Goal: Task Accomplishment & Management: Use online tool/utility

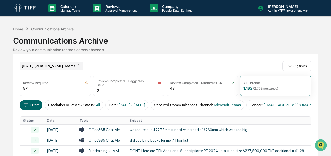
click at [53, 68] on div "[DATE] [PERSON_NAME] Teams" at bounding box center [51, 66] width 63 height 8
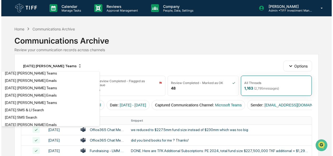
scroll to position [833, 0]
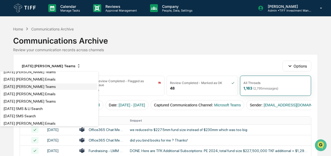
click at [36, 89] on div "[DATE] [PERSON_NAME] Teams" at bounding box center [29, 86] width 52 height 4
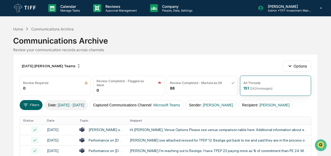
click at [51, 105] on button "Date : [DATE] - [DATE]" at bounding box center [66, 105] width 43 height 10
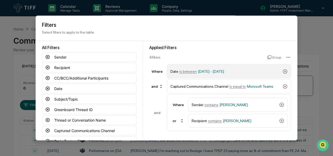
click at [186, 73] on div "Date is between [DATE] - [DATE]" at bounding box center [226, 71] width 110 height 9
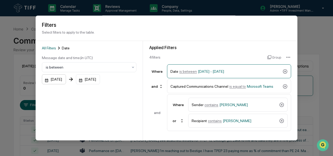
click at [45, 79] on div "[DATE]" at bounding box center [54, 79] width 24 height 10
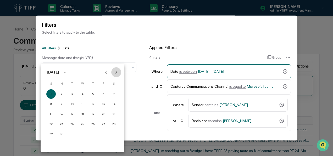
click at [114, 72] on icon "Next month" at bounding box center [116, 72] width 6 height 6
click at [59, 93] on button "1" at bounding box center [61, 93] width 9 height 9
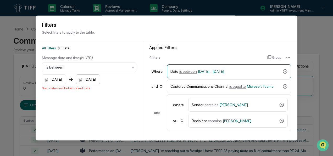
click at [85, 82] on div "[DATE]" at bounding box center [88, 79] width 24 height 10
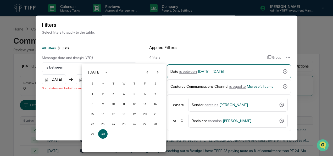
click at [156, 73] on icon "Next month" at bounding box center [158, 72] width 6 height 6
click at [112, 134] on button "30" at bounding box center [113, 133] width 9 height 9
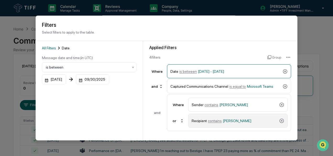
scroll to position [58, 0]
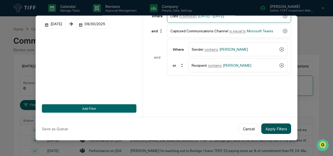
click at [272, 124] on button "Apply Filters" at bounding box center [276, 128] width 30 height 10
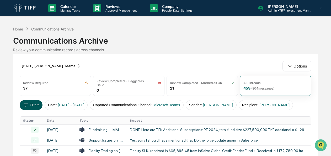
click at [31, 102] on button "Filters" at bounding box center [31, 105] width 23 height 10
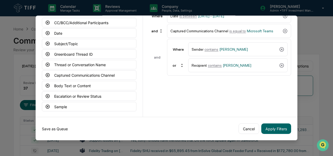
click at [59, 124] on button "Save as Queue" at bounding box center [55, 128] width 26 height 10
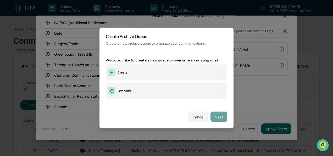
click at [146, 70] on label "Create" at bounding box center [167, 72] width 122 height 16
click at [217, 111] on button "Next" at bounding box center [219, 116] width 17 height 10
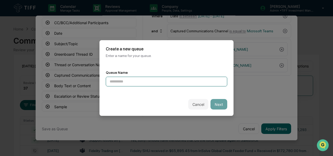
click at [141, 81] on input at bounding box center [167, 81] width 122 height 10
type input "**********"
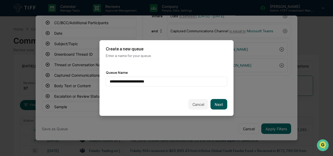
click at [220, 107] on button "Next" at bounding box center [219, 104] width 17 height 10
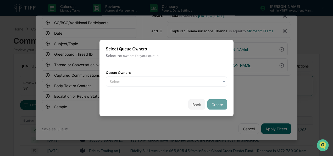
click at [169, 73] on div "Queue Owners Select..." at bounding box center [167, 78] width 122 height 16
click at [168, 74] on div "Queue Owners Select..." at bounding box center [167, 78] width 122 height 16
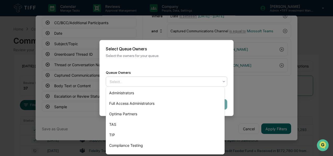
click at [165, 79] on div at bounding box center [165, 81] width 110 height 5
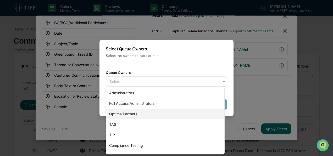
click at [145, 112] on div "Optima Partners" at bounding box center [165, 113] width 118 height 10
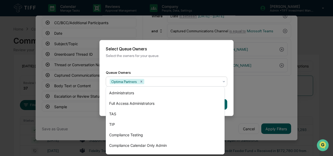
click at [231, 97] on div "Back Create" at bounding box center [167, 104] width 134 height 23
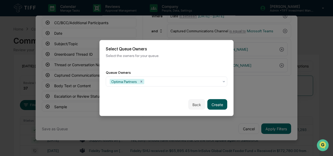
click at [215, 103] on button "Create" at bounding box center [217, 104] width 20 height 10
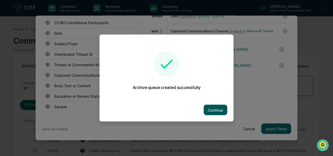
click at [219, 109] on button "Continue" at bounding box center [216, 110] width 24 height 10
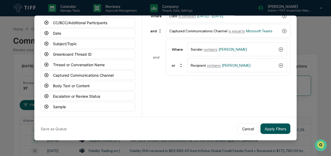
click at [270, 125] on button "Apply Filters" at bounding box center [275, 128] width 30 height 10
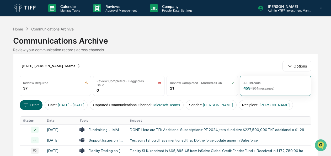
scroll to position [12, 0]
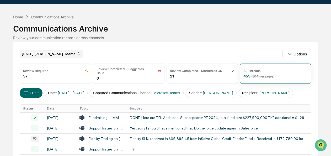
click at [54, 52] on div "[DATE] [PERSON_NAME] Teams" at bounding box center [51, 54] width 63 height 8
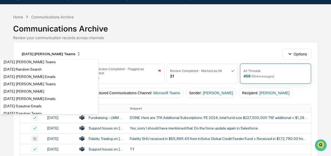
scroll to position [1028, 0]
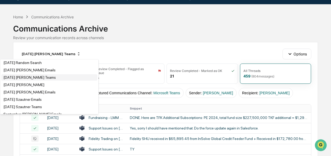
click at [43, 79] on div "[DATE] [PERSON_NAME] Teams" at bounding box center [29, 77] width 52 height 4
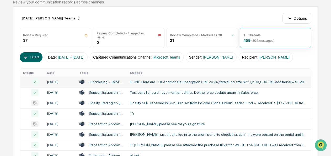
scroll to position [48, 0]
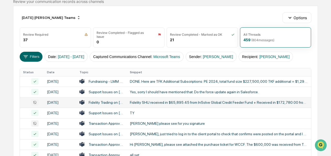
click at [155, 104] on div "Fidelity SHU received in $65,895.45 from InSolve Global Credit Feeder Fund + Re…" at bounding box center [219, 102] width 178 height 4
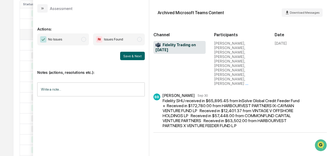
scroll to position [119, 0]
click at [80, 40] on span "No Issues" at bounding box center [63, 39] width 52 height 12
click at [128, 58] on button "Save & Next" at bounding box center [132, 56] width 25 height 8
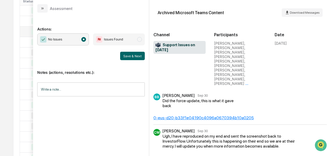
scroll to position [5, 0]
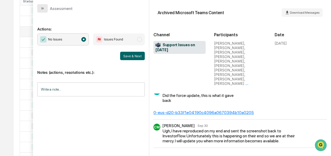
click at [45, 11] on button "modal" at bounding box center [42, 8] width 10 height 8
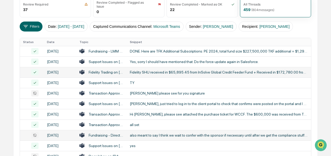
scroll to position [84, 0]
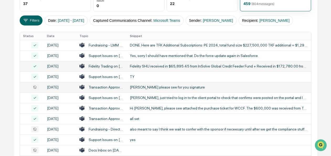
click at [153, 89] on div "[PERSON_NAME] please see for you signature" at bounding box center [219, 87] width 178 height 4
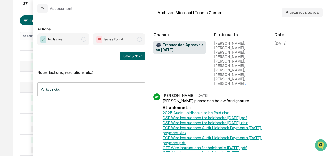
scroll to position [75, 0]
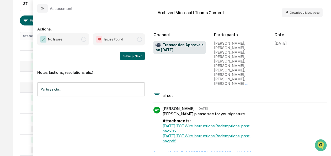
click at [81, 39] on span "No Issues" at bounding box center [63, 39] width 52 height 12
click at [124, 52] on button "Save & Next" at bounding box center [132, 56] width 25 height 8
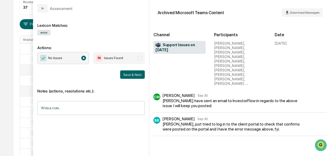
scroll to position [102, 0]
click at [39, 9] on button "modal" at bounding box center [42, 8] width 10 height 8
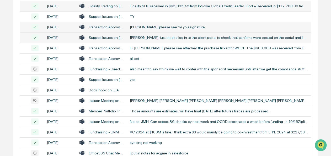
scroll to position [145, 0]
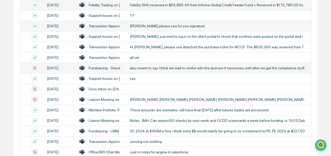
click at [132, 70] on div "also meant to say I think we wait to confer with the sponsor if neceesary until…" at bounding box center [219, 68] width 178 height 4
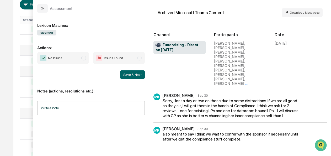
scroll to position [81, 0]
click at [82, 56] on span "No Issues" at bounding box center [63, 58] width 52 height 12
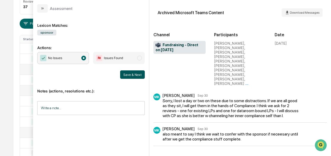
click at [130, 72] on button "Save & Next" at bounding box center [132, 74] width 25 height 8
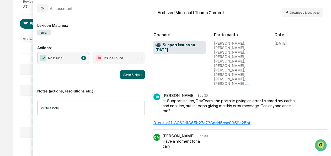
scroll to position [1, 0]
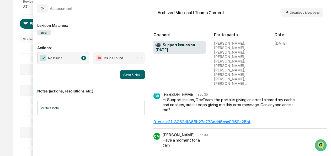
click at [121, 73] on button "Save & Next" at bounding box center [132, 74] width 25 height 8
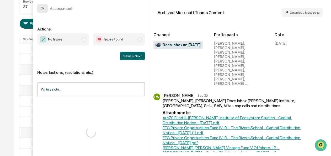
click at [41, 6] on button "modal" at bounding box center [42, 8] width 10 height 8
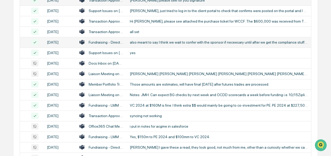
scroll to position [172, 0]
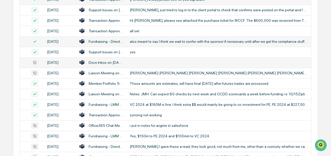
click at [110, 64] on div "Docs Inbox on [DATE]" at bounding box center [106, 62] width 35 height 4
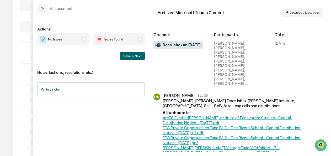
scroll to position [111, 0]
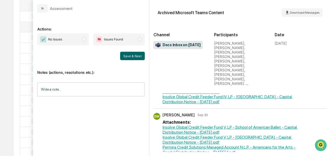
click at [83, 40] on span "modal" at bounding box center [83, 39] width 5 height 5
click at [139, 56] on button "Save & Next" at bounding box center [132, 56] width 25 height 8
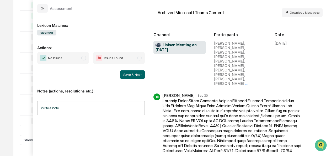
scroll to position [231, 0]
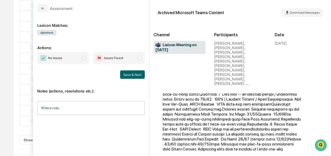
click at [79, 59] on span "No Issues" at bounding box center [63, 58] width 52 height 12
click at [131, 73] on button "Save & Next" at bounding box center [132, 74] width 25 height 8
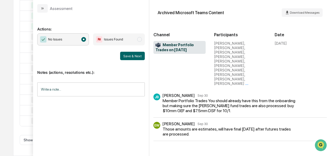
scroll to position [285, 0]
click at [40, 13] on div "Actions: No Issues Issues Found Save & Next Notes (actions, resolutions etc.): …" at bounding box center [91, 84] width 116 height 143
click at [42, 8] on icon "modal" at bounding box center [42, 8] width 4 height 4
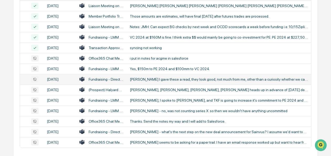
scroll to position [240, 0]
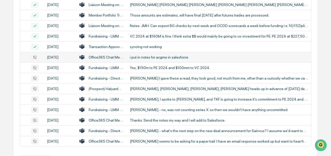
click at [138, 59] on div "i put in notes for acgme in salesforce" at bounding box center [219, 57] width 178 height 4
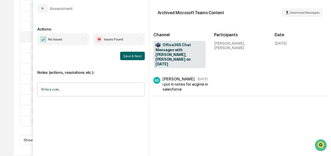
scroll to position [271, 0]
click at [80, 39] on span "No Issues" at bounding box center [63, 39] width 52 height 12
click at [132, 53] on button "Save & Next" at bounding box center [132, 56] width 25 height 8
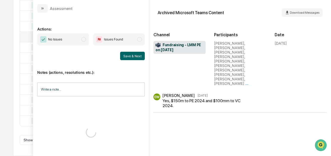
scroll to position [320, 0]
click at [77, 40] on span "No Issues" at bounding box center [63, 39] width 52 height 12
click at [135, 53] on button "Save & Next" at bounding box center [132, 56] width 25 height 8
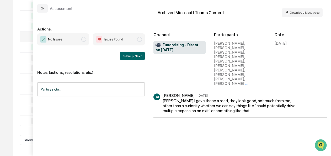
click at [79, 37] on span "No Issues" at bounding box center [63, 39] width 52 height 12
click at [125, 55] on button "Save & Next" at bounding box center [132, 56] width 25 height 8
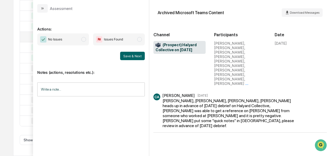
click at [85, 37] on span "modal" at bounding box center [83, 39] width 5 height 5
click at [133, 58] on button "Save & Next" at bounding box center [132, 56] width 25 height 8
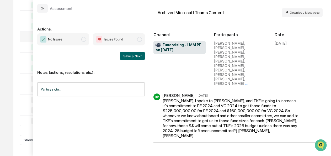
click at [86, 41] on span "No Issues" at bounding box center [63, 39] width 52 height 12
click at [140, 56] on button "Save & Next" at bounding box center [132, 56] width 25 height 8
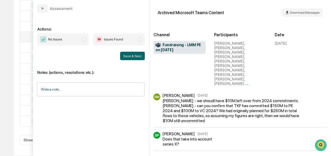
scroll to position [9, 0]
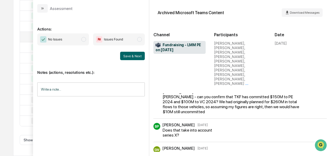
click at [78, 40] on span "No Issues" at bounding box center [63, 39] width 52 height 12
click at [140, 55] on button "Save & Next" at bounding box center [132, 56] width 25 height 8
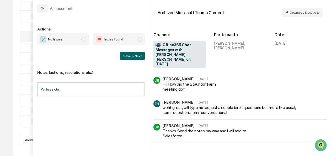
click at [87, 41] on span "No Issues" at bounding box center [63, 39] width 52 height 12
click at [134, 58] on button "Save & Next" at bounding box center [132, 56] width 25 height 8
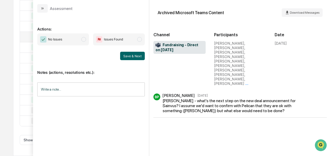
click at [81, 40] on span "No Issues" at bounding box center [63, 39] width 52 height 12
click at [128, 53] on button "Save & Next" at bounding box center [132, 56] width 25 height 8
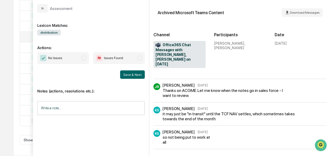
scroll to position [234, 0]
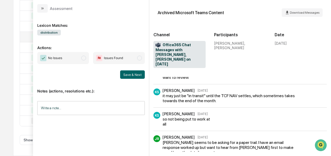
click at [81, 59] on span "No Issues" at bounding box center [63, 58] width 52 height 12
click at [135, 74] on button "Save & Next" at bounding box center [132, 74] width 25 height 8
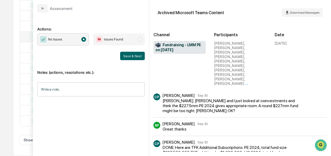
scroll to position [4, 0]
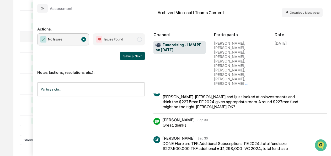
click at [133, 58] on button "Save & Next" at bounding box center [132, 56] width 25 height 8
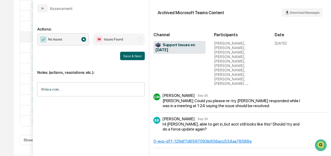
scroll to position [6, 0]
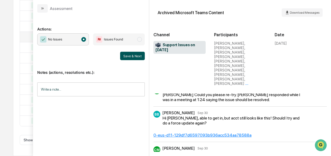
click at [139, 59] on button "Save & Next" at bounding box center [132, 56] width 25 height 8
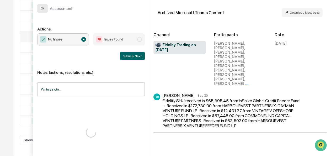
click at [45, 9] on button "modal" at bounding box center [42, 8] width 10 height 8
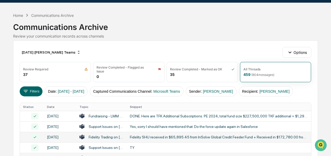
scroll to position [13, 0]
